Goal: Task Accomplishment & Management: Complete application form

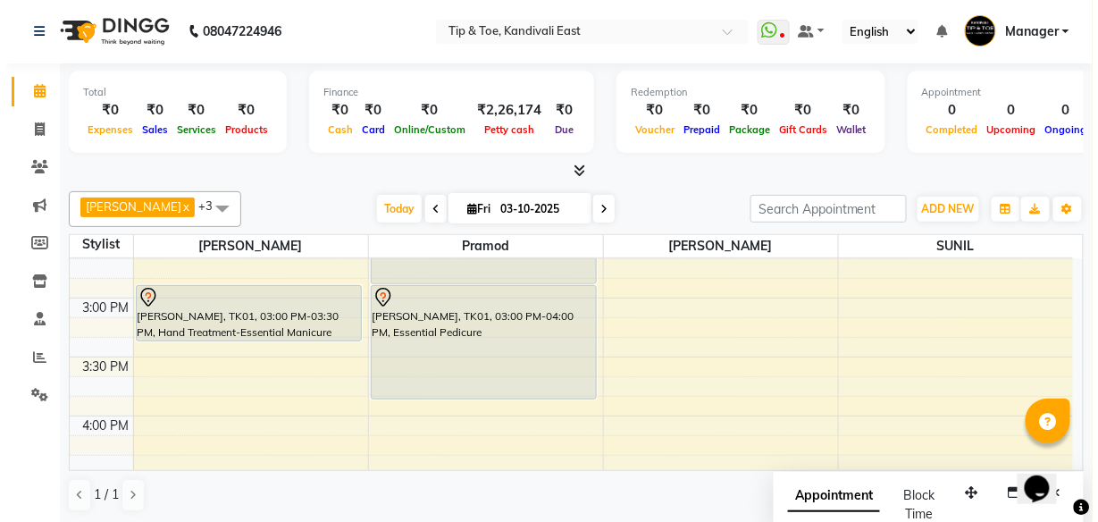
scroll to position [786, 0]
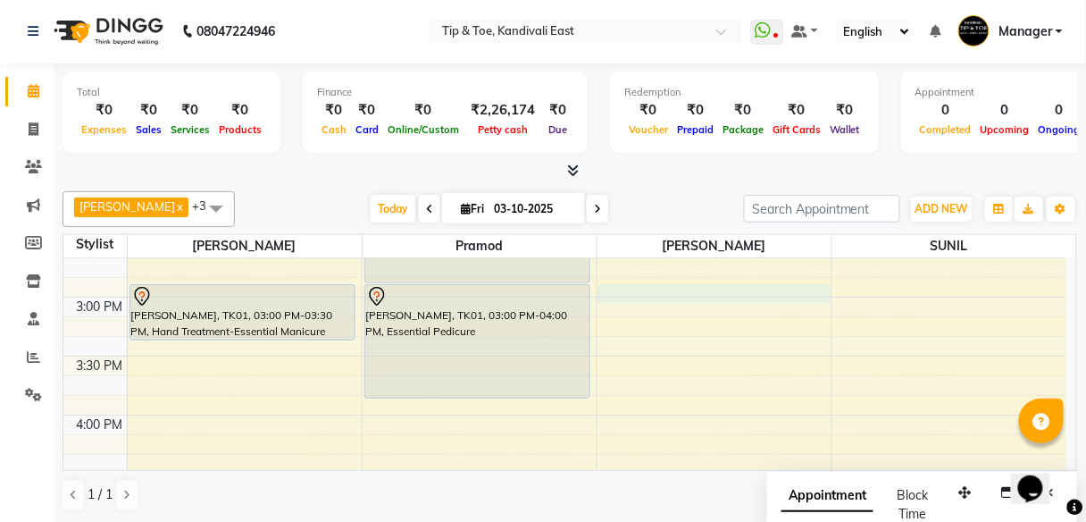
click at [617, 290] on div "8:00 AM 8:30 AM 9:00 AM 9:30 AM 10:00 AM 10:30 AM 11:00 AM 11:30 AM 12:00 PM 12…" at bounding box center [564, 238] width 1003 height 1532
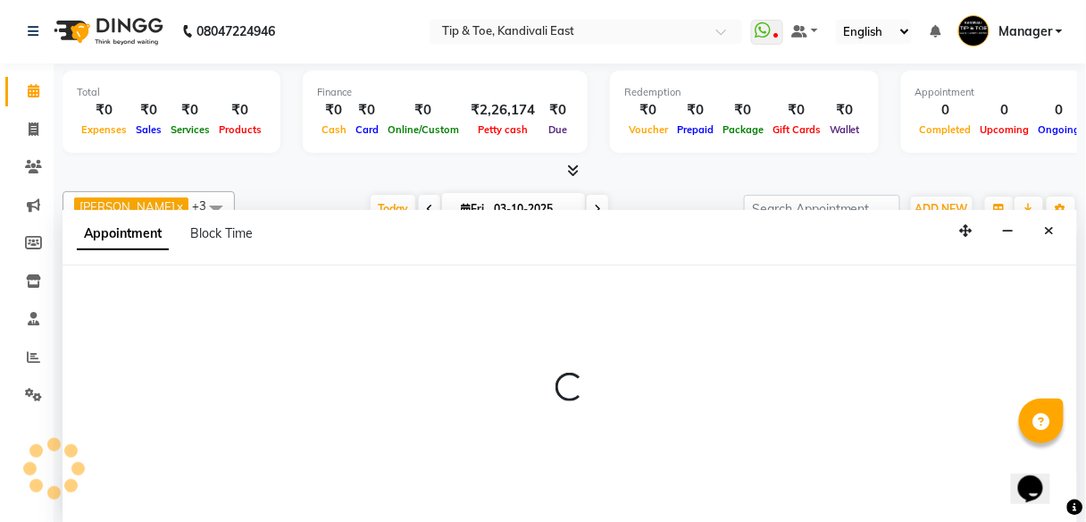
select select "70623"
select select "900"
select select "tentative"
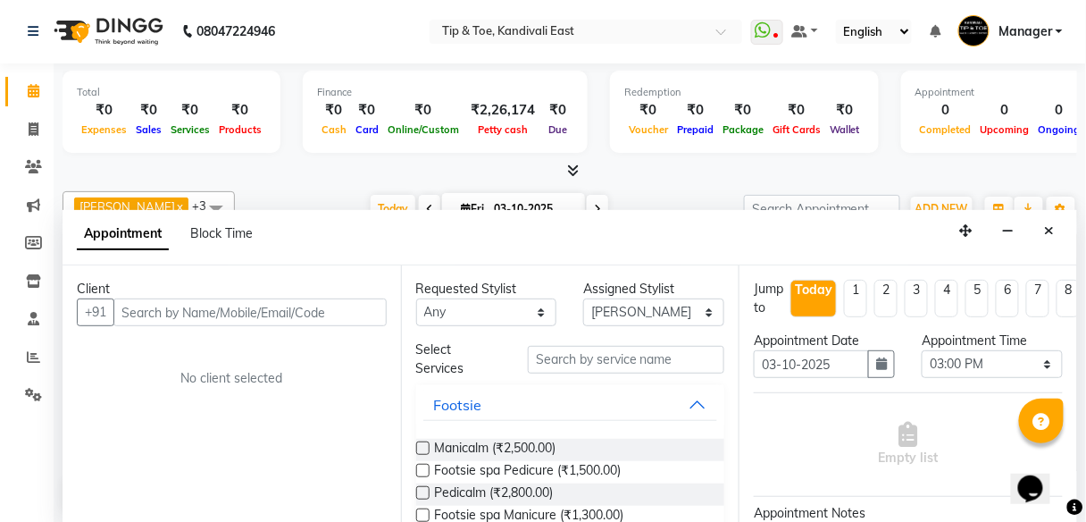
click at [298, 315] on input "text" at bounding box center [249, 312] width 273 height 28
click at [205, 311] on input "text" at bounding box center [249, 312] width 273 height 28
type input "7498266899"
click at [363, 314] on span "Add Client" at bounding box center [350, 312] width 60 height 16
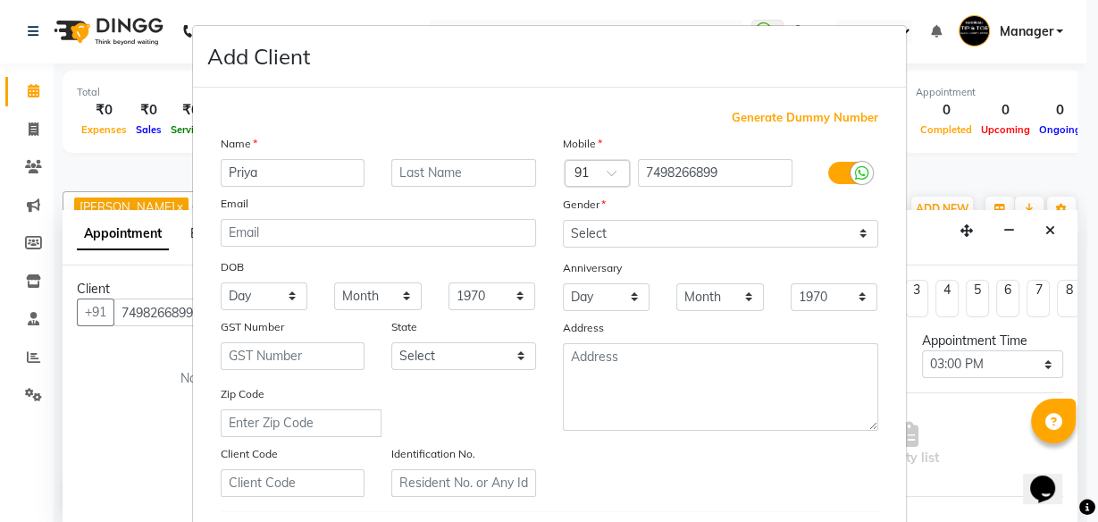
type input "Priya"
click at [458, 172] on input "text" at bounding box center [463, 173] width 145 height 28
type input "Nair"
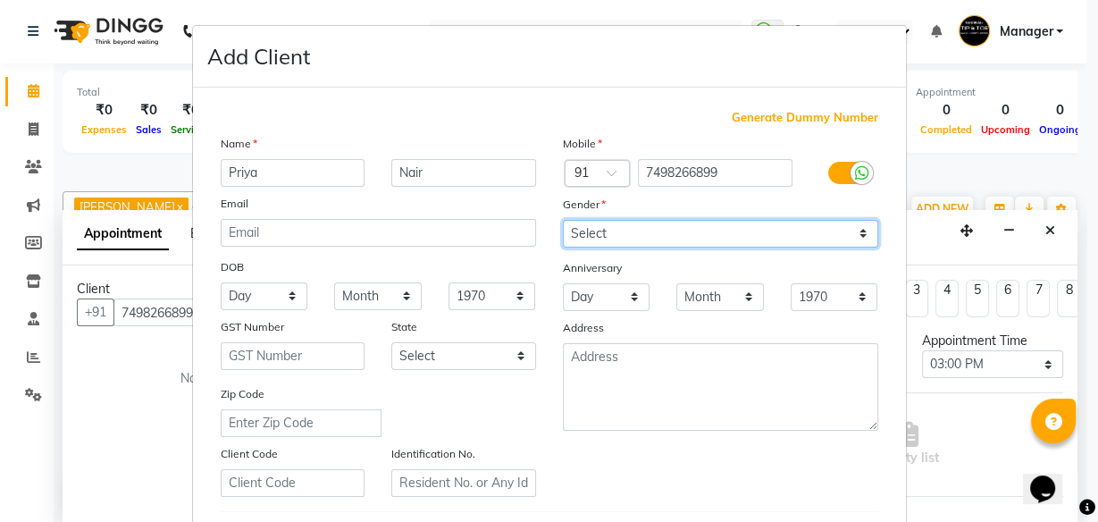
click at [731, 224] on select "Select [DEMOGRAPHIC_DATA] [DEMOGRAPHIC_DATA] Other Prefer Not To Say" at bounding box center [720, 234] width 315 height 28
select select "[DEMOGRAPHIC_DATA]"
click at [563, 220] on select "Select [DEMOGRAPHIC_DATA] [DEMOGRAPHIC_DATA] Other Prefer Not To Say" at bounding box center [720, 234] width 315 height 28
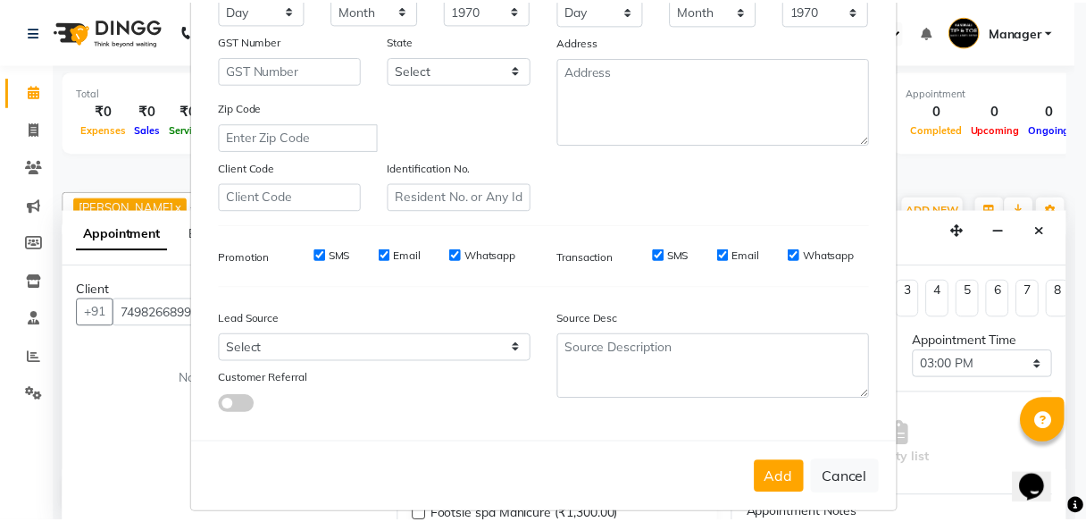
scroll to position [299, 0]
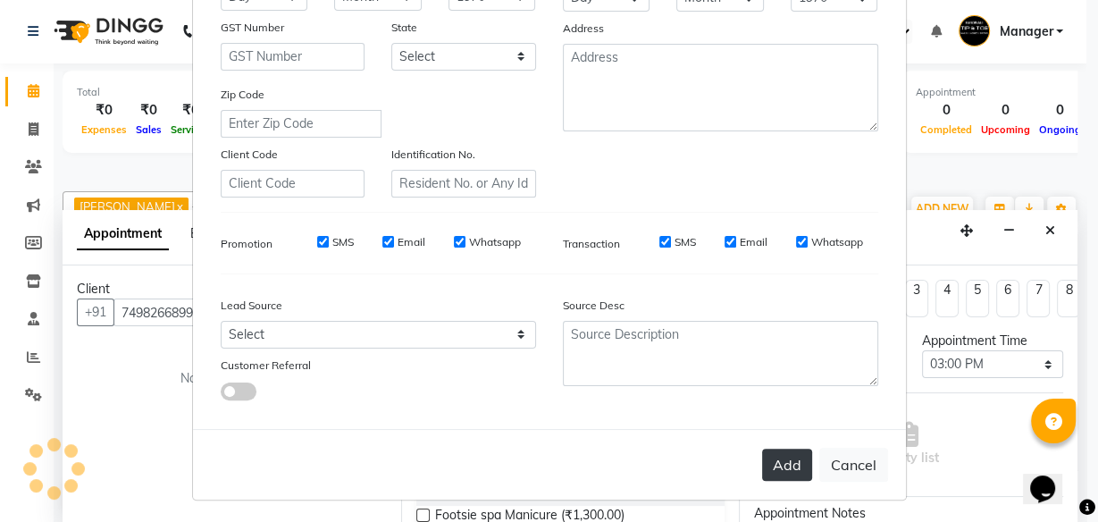
click at [778, 460] on button "Add" at bounding box center [787, 464] width 50 height 32
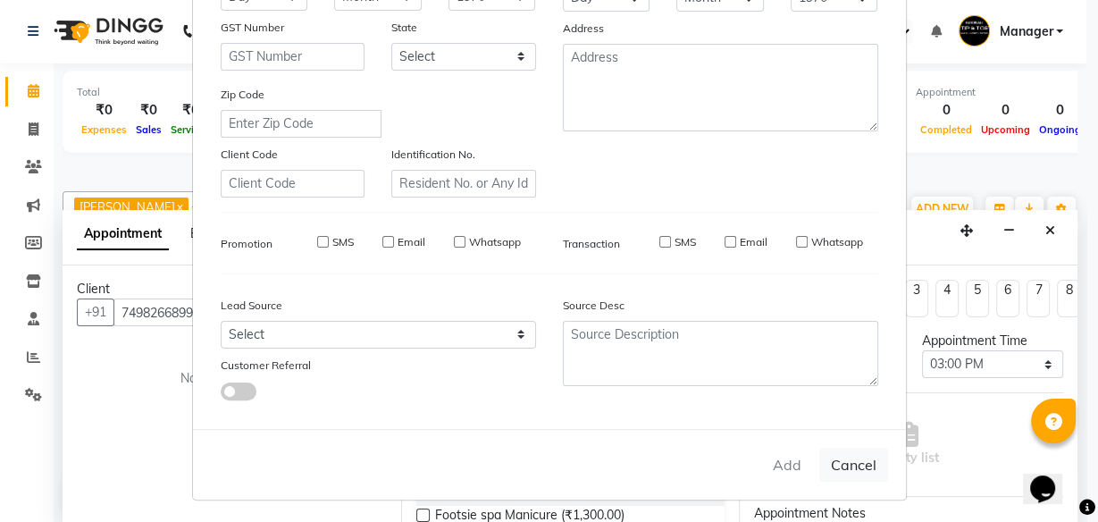
select select
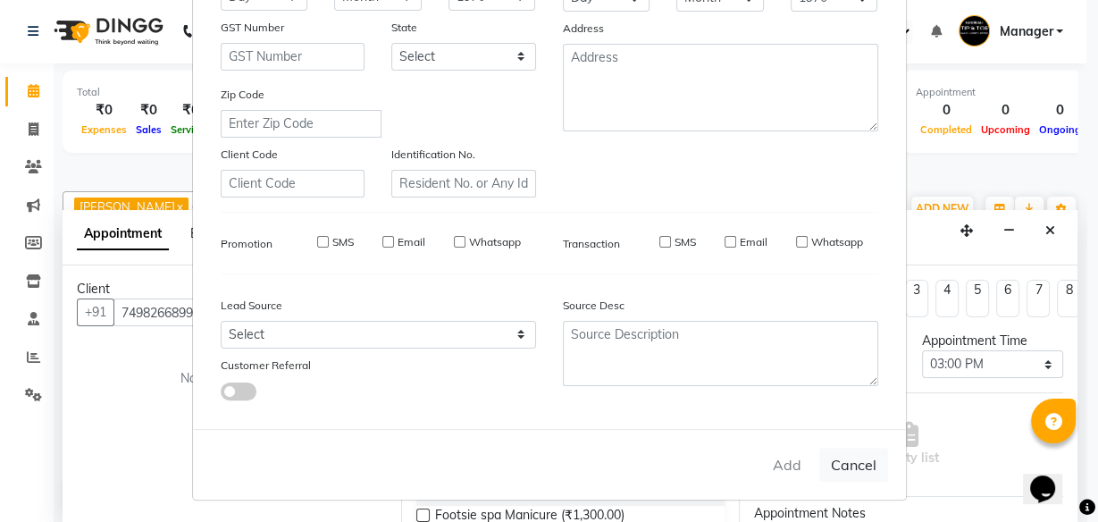
select select
checkbox input "false"
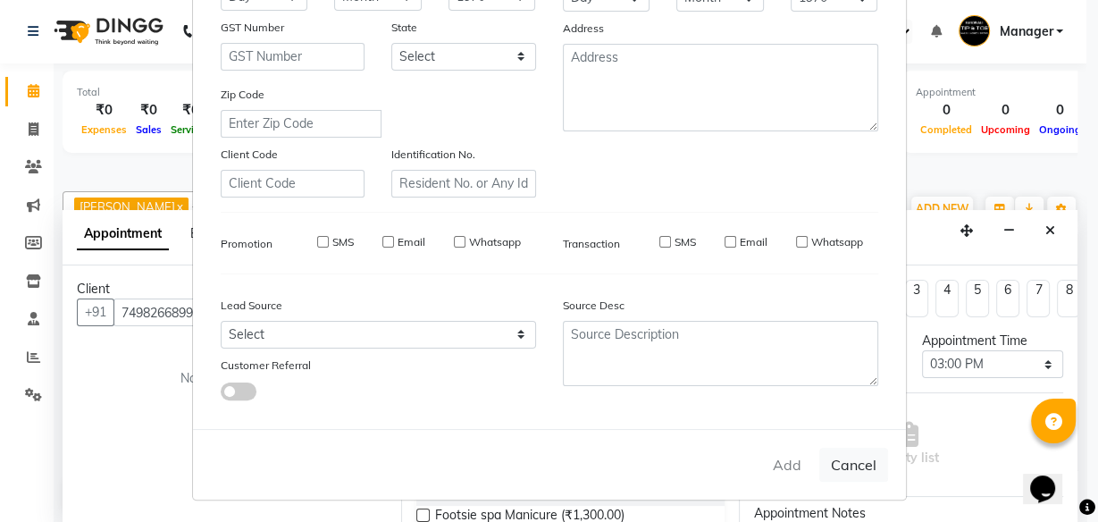
checkbox input "false"
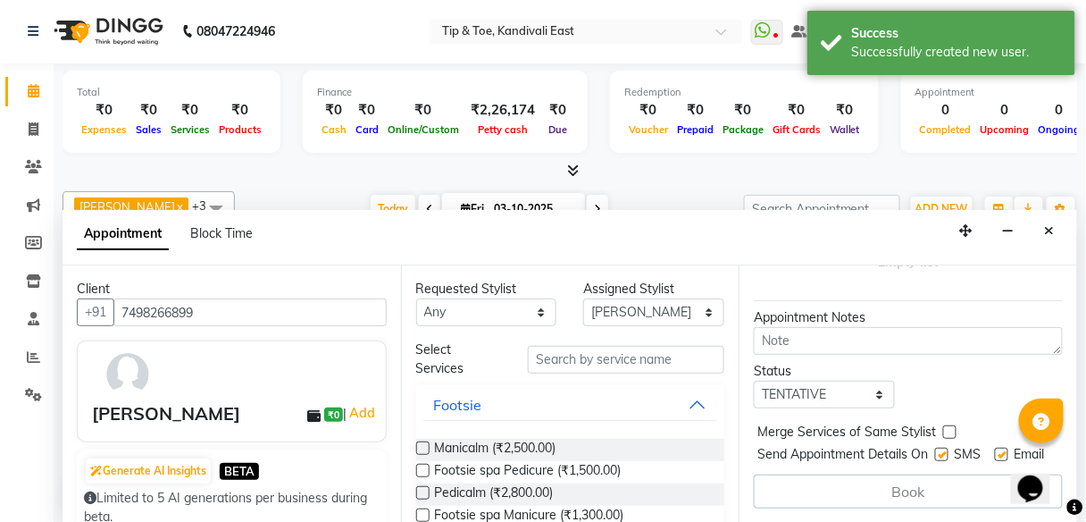
scroll to position [219, 0]
click at [641, 362] on input "text" at bounding box center [626, 360] width 196 height 28
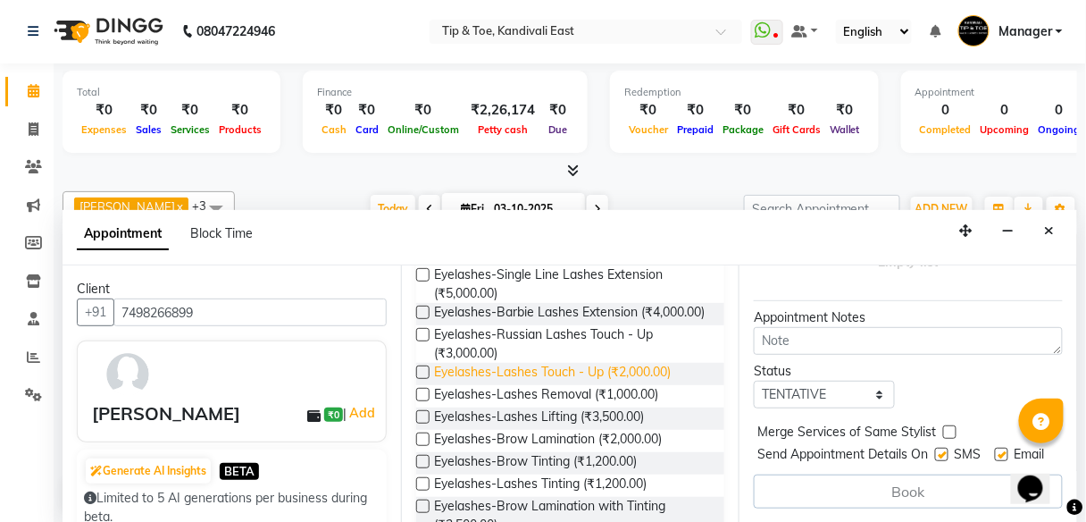
scroll to position [214, 0]
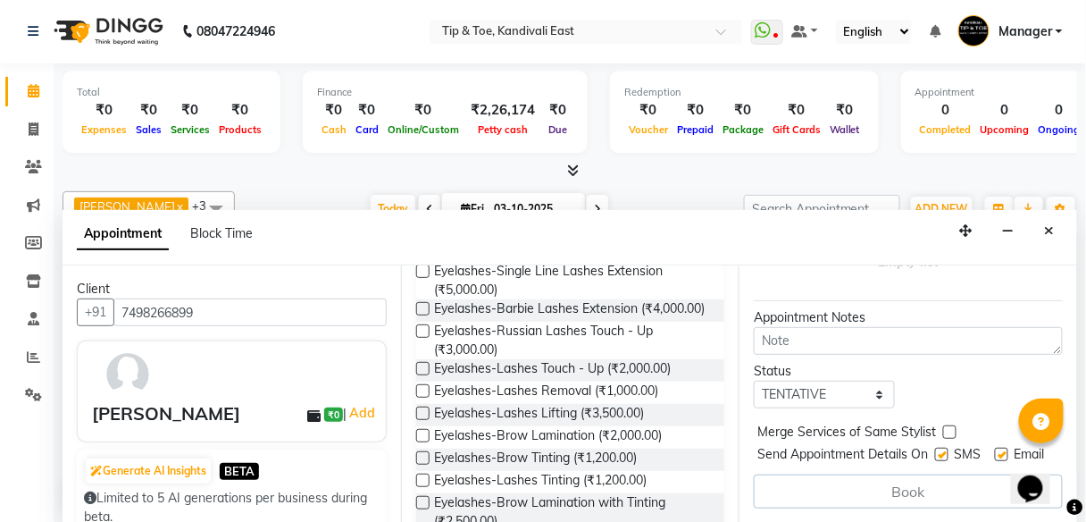
type input "eye lash"
click at [424, 420] on label at bounding box center [422, 412] width 13 height 13
click at [424, 421] on input "checkbox" at bounding box center [422, 415] width 12 height 12
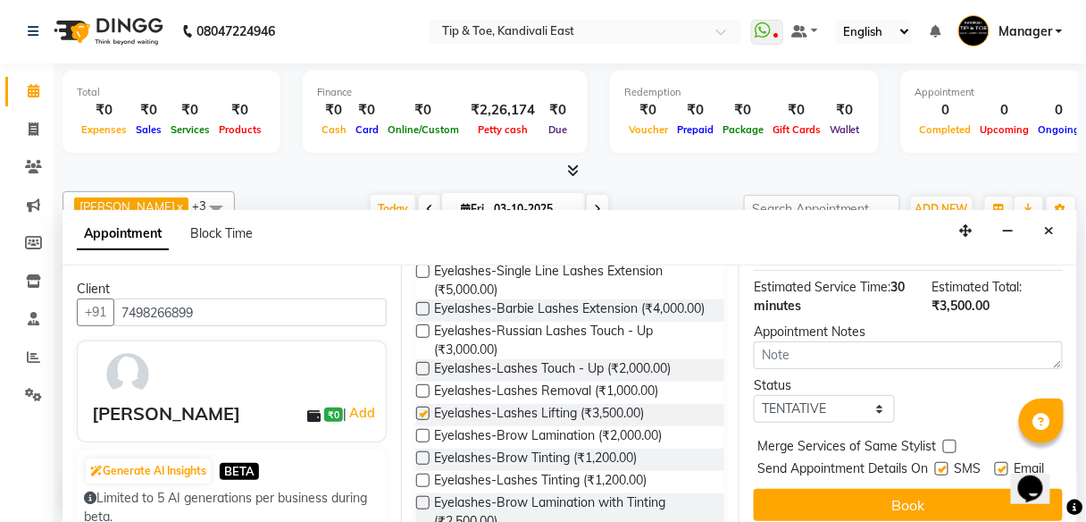
checkbox input "false"
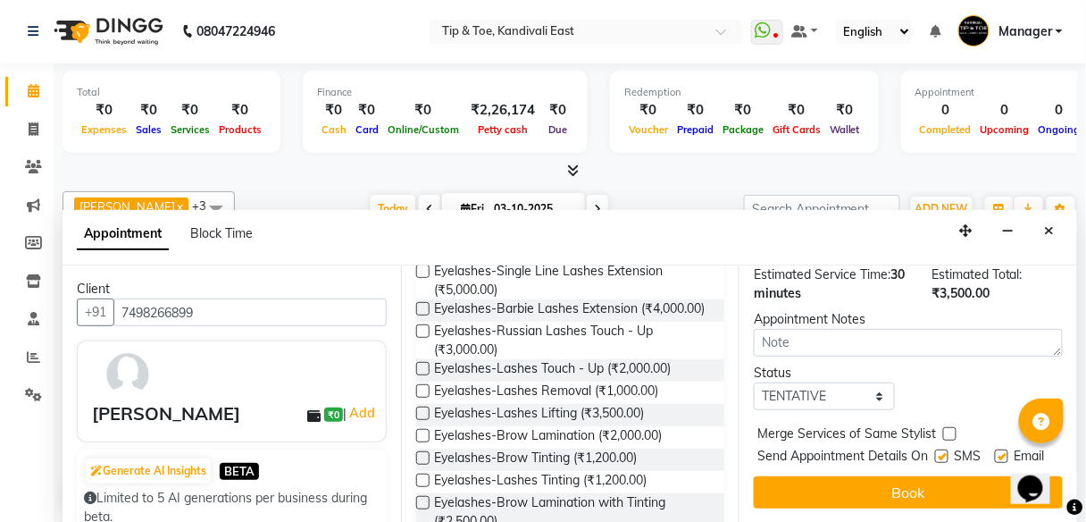
scroll to position [255, 0]
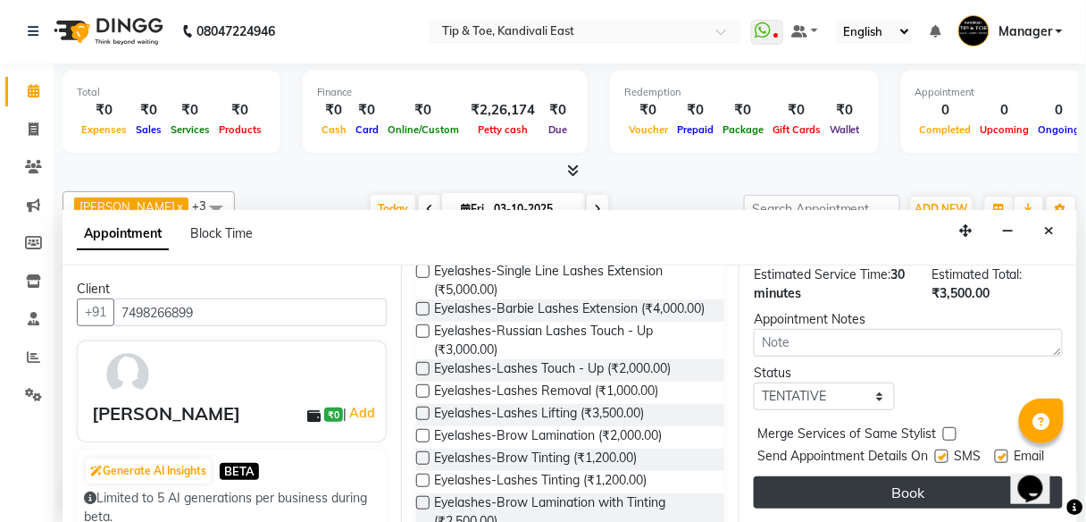
click at [868, 476] on button "Book" at bounding box center [908, 492] width 309 height 32
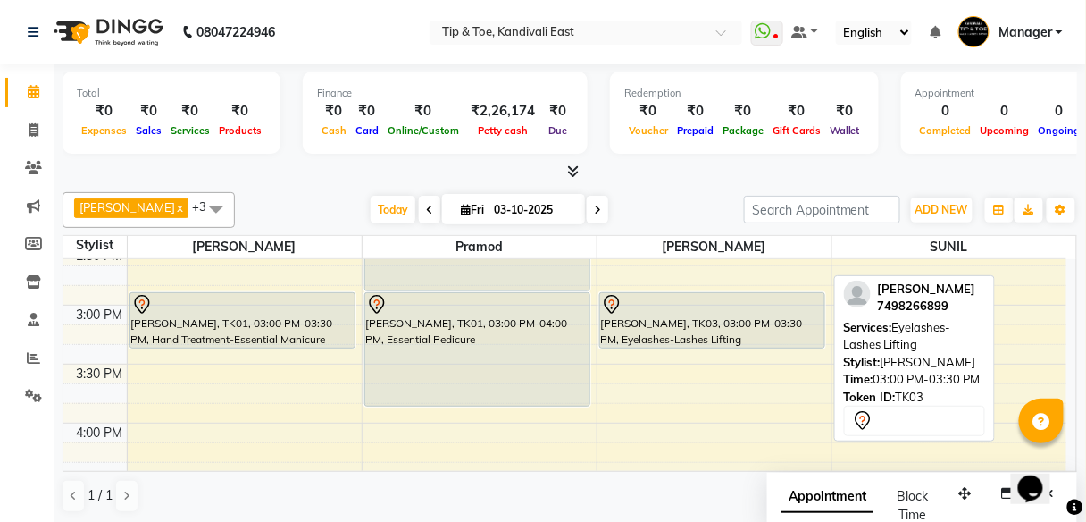
scroll to position [786, 0]
